Goal: Task Accomplishment & Management: Use online tool/utility

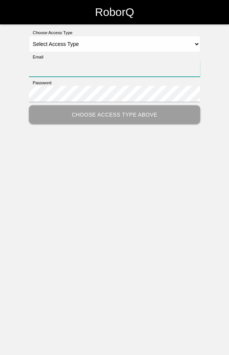
click at [165, 67] on input "Email" at bounding box center [114, 68] width 171 height 16
type input "[EMAIL_ADDRESS][DOMAIN_NAME]"
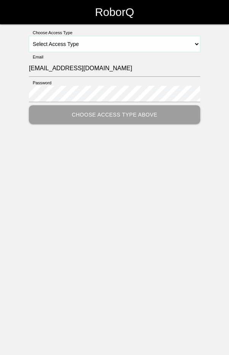
click at [128, 41] on select "Select Access Type Admin Customer Supervisor Worker" at bounding box center [114, 44] width 171 height 16
select select "Worker"
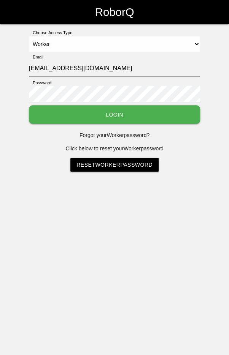
click at [116, 113] on button "Login" at bounding box center [114, 114] width 171 height 19
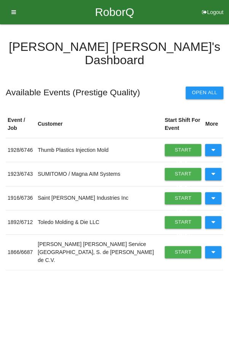
click at [211, 251] on icon at bounding box center [213, 252] width 4 height 12
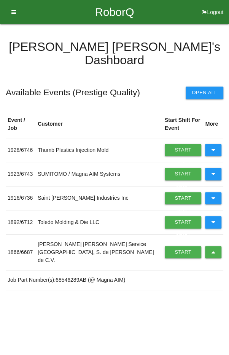
click at [172, 249] on link "Start Shift" at bounding box center [183, 252] width 37 height 12
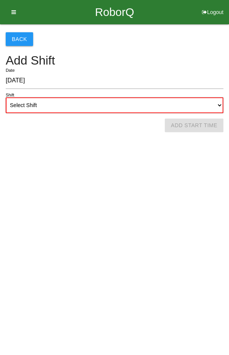
click at [151, 102] on select "Select Shift 1st Shift 2nd Shift 3rd Shift 4th Shift" at bounding box center [114, 105] width 217 height 16
select select "2"
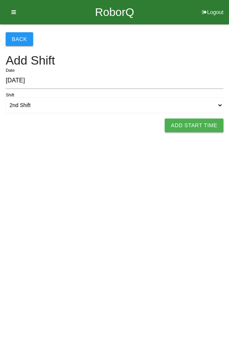
click at [189, 130] on button "Add Start Time" at bounding box center [194, 126] width 59 height 14
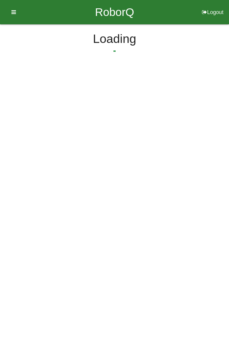
select select "4"
select select "28"
select select "2"
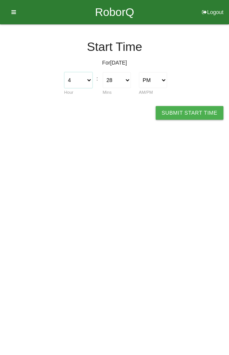
click at [73, 79] on select "1 2 3 4 5 6 7 8 9 10 11 12" at bounding box center [78, 80] width 28 height 16
select select "2"
click at [116, 82] on select "00 01 02 03 04 05 06 07 08 09 10 11 12 13 14 15 16 17 18 19 20 21 22 23 24 25 2…" at bounding box center [117, 80] width 28 height 16
select select "0"
click at [184, 113] on button "Submit Start Time" at bounding box center [189, 113] width 68 height 14
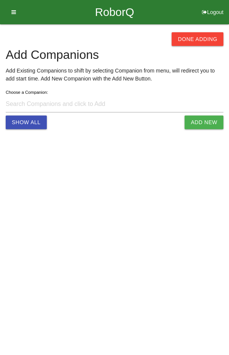
click at [199, 41] on button "Done Adding" at bounding box center [197, 39] width 52 height 14
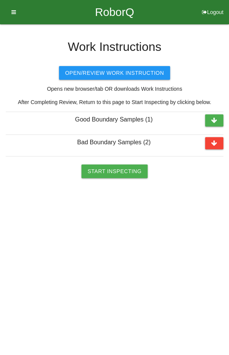
click at [114, 173] on button "Start Inspecting" at bounding box center [114, 172] width 66 height 14
